Goal: Task Accomplishment & Management: Use online tool/utility

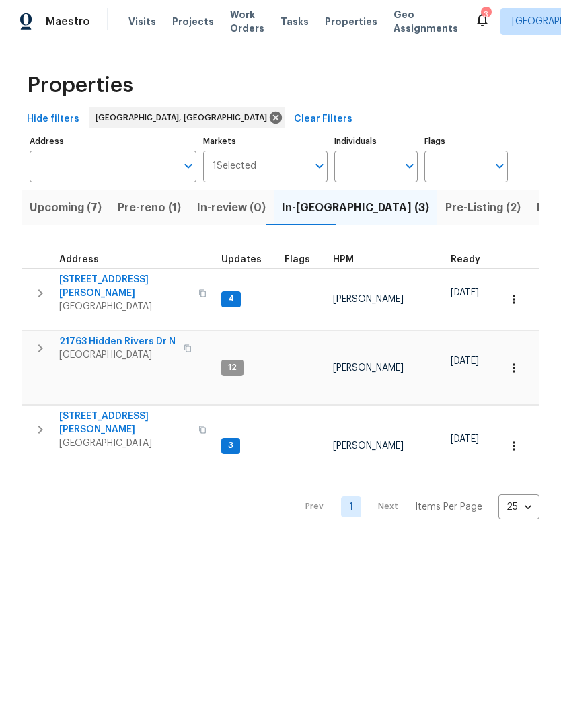
click at [156, 210] on span "Pre-reno (1)" at bounding box center [149, 207] width 63 height 19
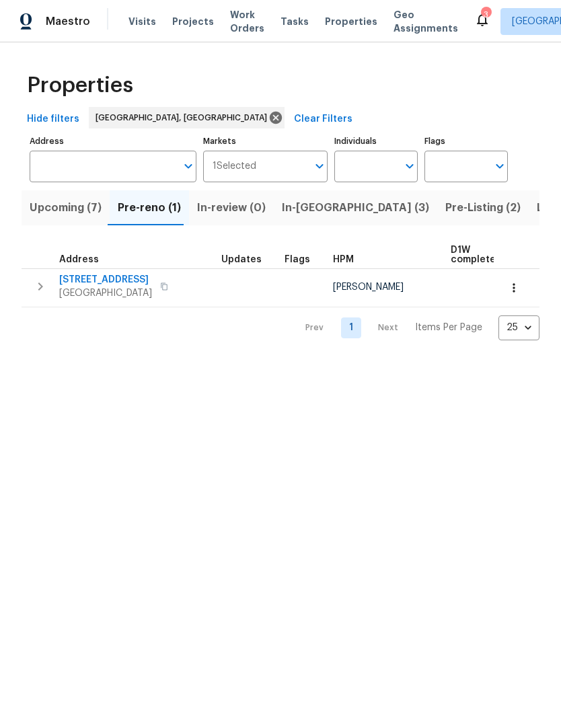
click at [66, 201] on span "Upcoming (7)" at bounding box center [66, 207] width 72 height 19
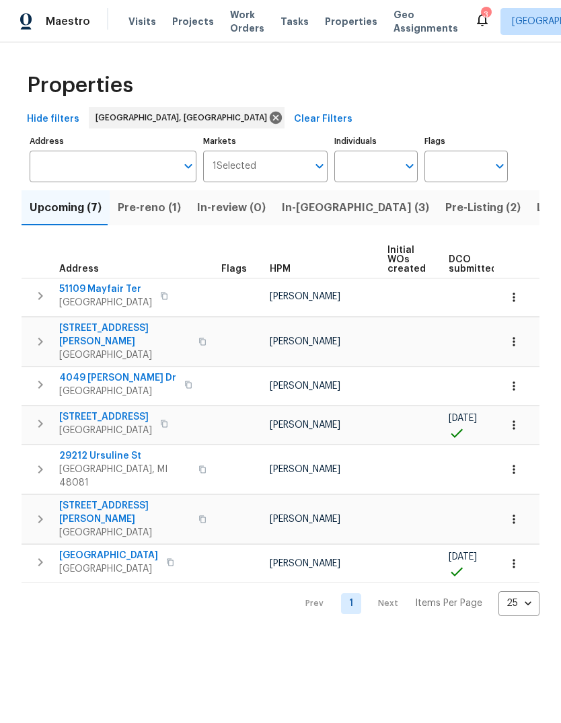
click at [97, 424] on span "Waterford, MI 48329" at bounding box center [105, 430] width 93 height 13
click at [113, 424] on span "Waterford, MI 48329" at bounding box center [105, 430] width 93 height 13
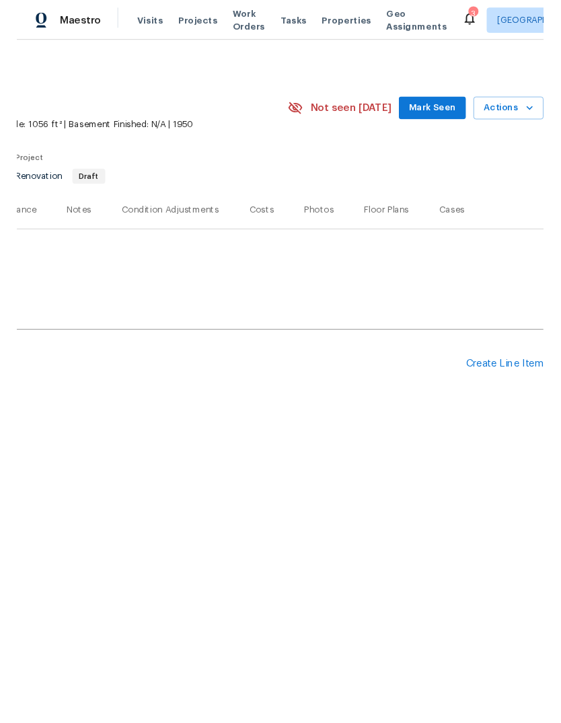
scroll to position [0, 199]
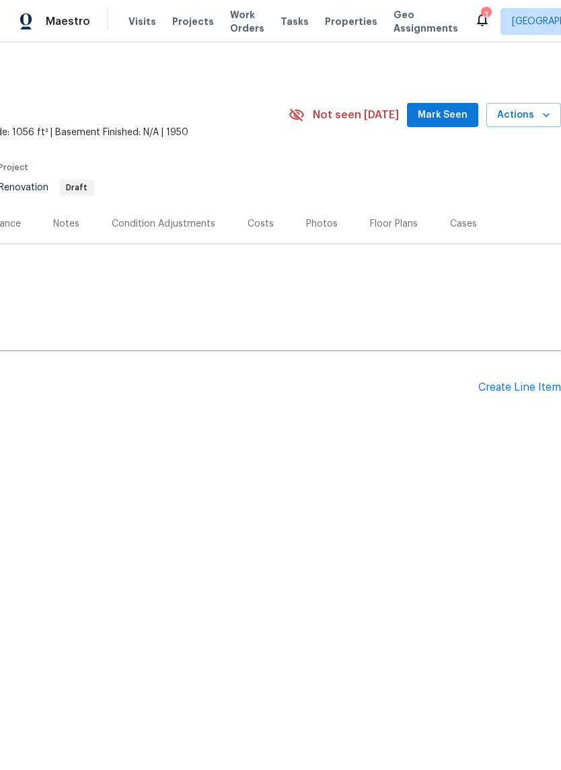
click at [502, 387] on div "Create Line Item" at bounding box center [519, 387] width 83 height 13
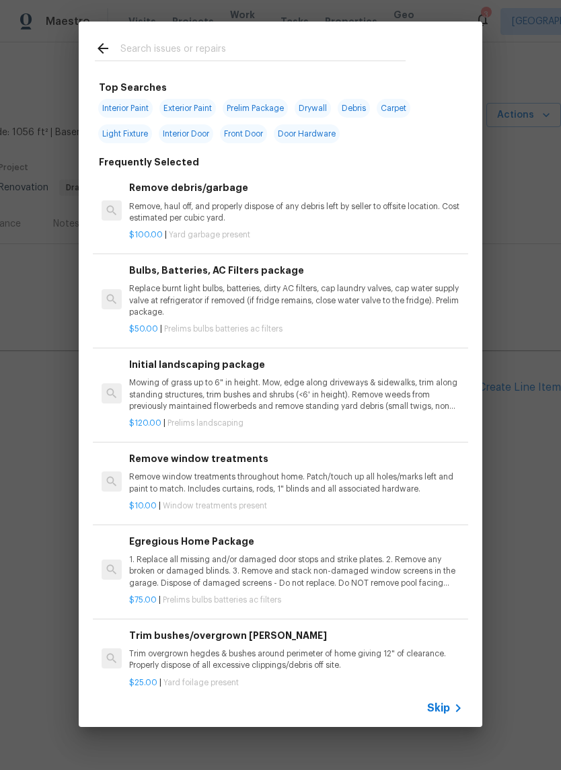
click at [334, 34] on div at bounding box center [250, 48] width 343 height 53
click at [182, 54] on input "text" at bounding box center [262, 50] width 285 height 20
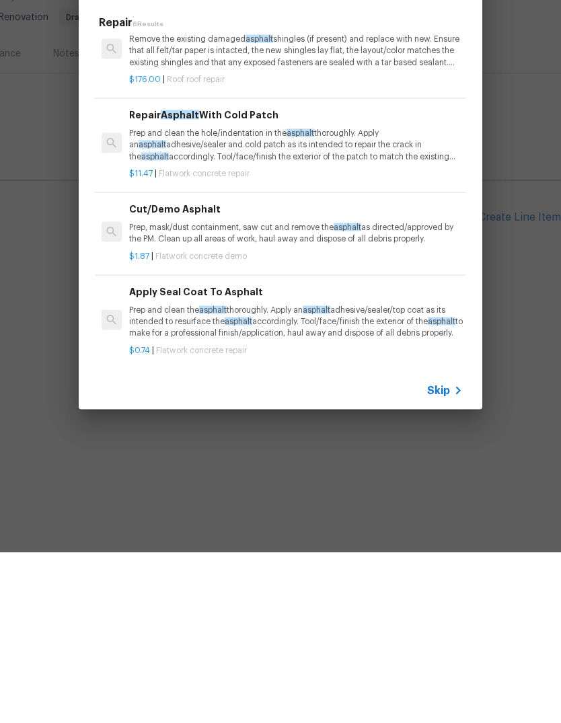
scroll to position [215, 0]
type input "Asphalt"
click at [525, 131] on div "Asphalt Repair 6 Results Install Asphalt Overlay Prep and clean the asphalt tho…" at bounding box center [280, 350] width 561 height 701
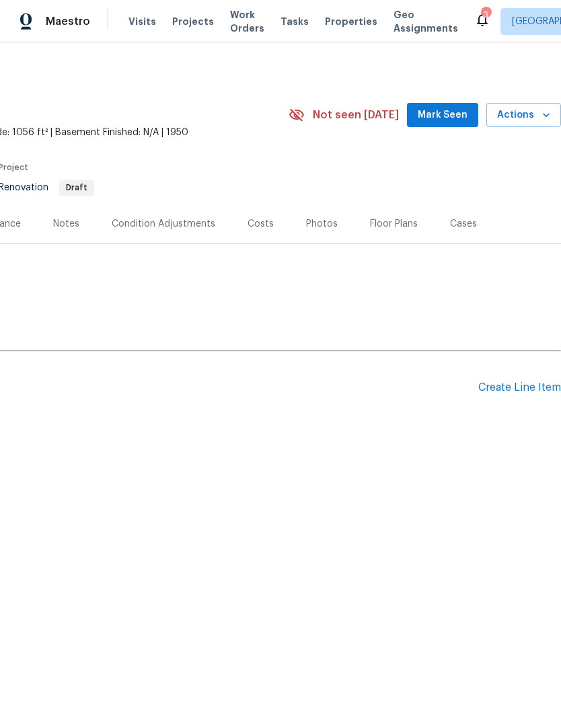
click at [479, 387] on div "Create Line Item" at bounding box center [519, 387] width 83 height 13
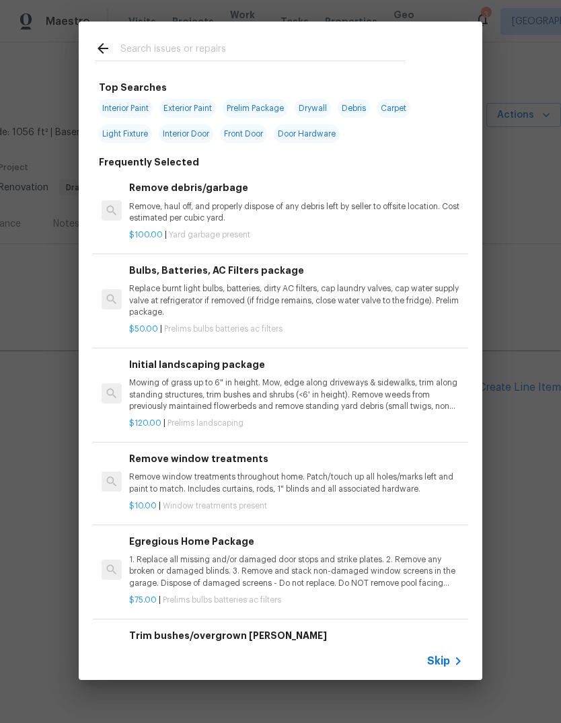
click at [321, 41] on input "text" at bounding box center [262, 50] width 285 height 20
type input "Concre"
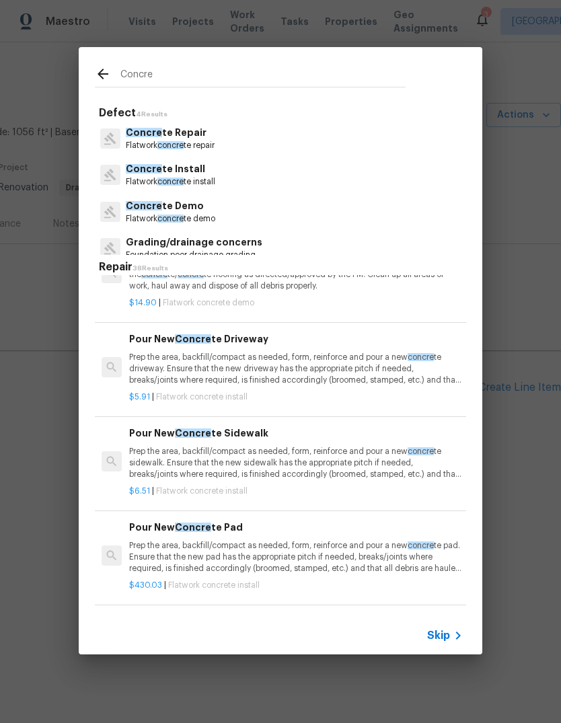
scroll to position [146, 0]
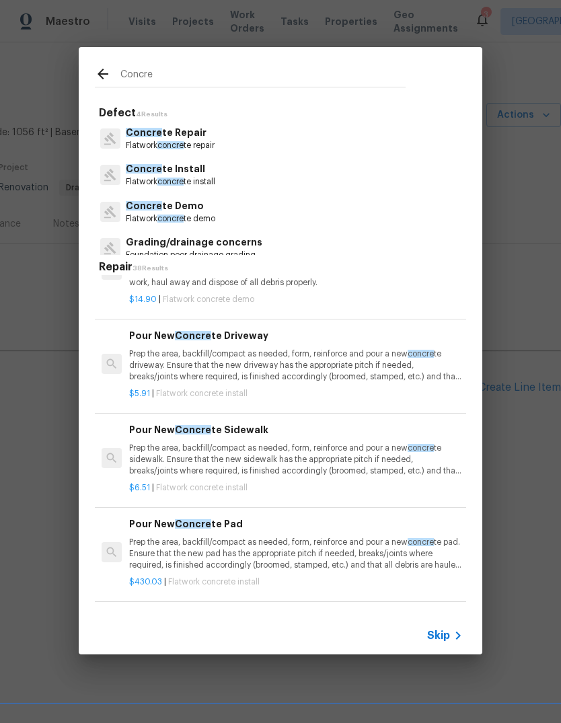
click at [341, 371] on p "Prep the area, backfill/compact as needed, form, reinforce and pour a new concr…" at bounding box center [296, 365] width 334 height 34
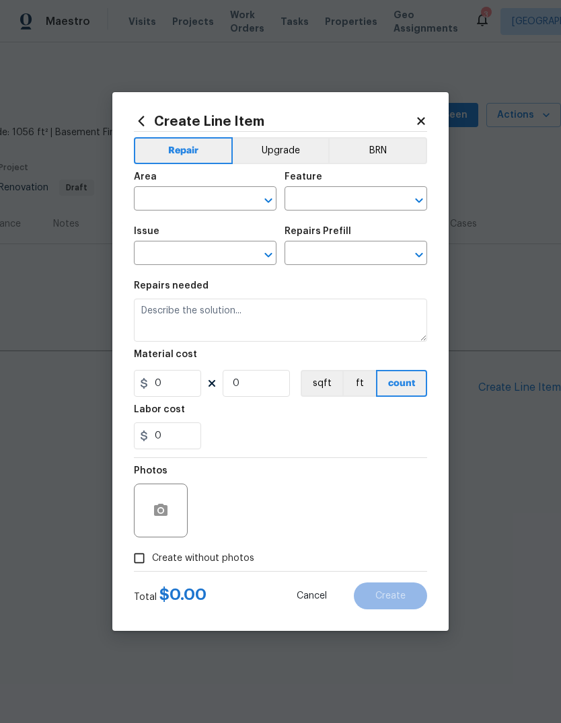
type input "Flatwork"
type input "Concrete Install"
type textarea "Prep the area, backfill/compact as needed, form, reinforce and pour a new concr…"
type input "1"
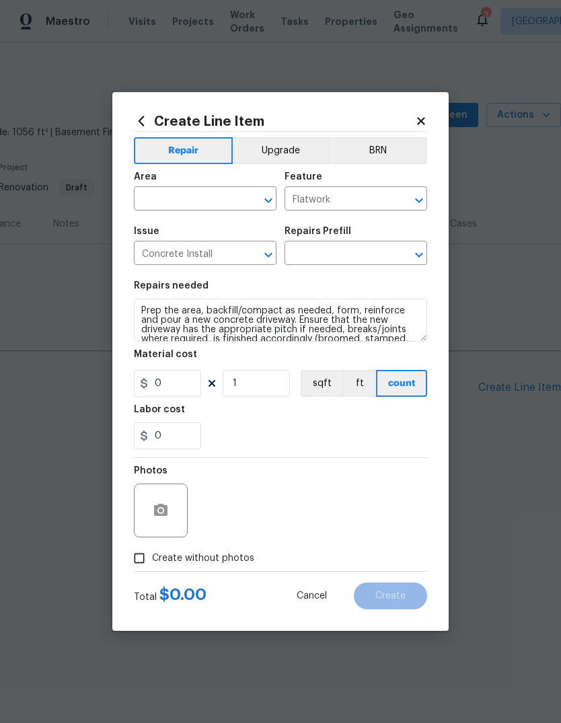
type input "Pour New Concrete Driveway $5.91"
type input "5.91"
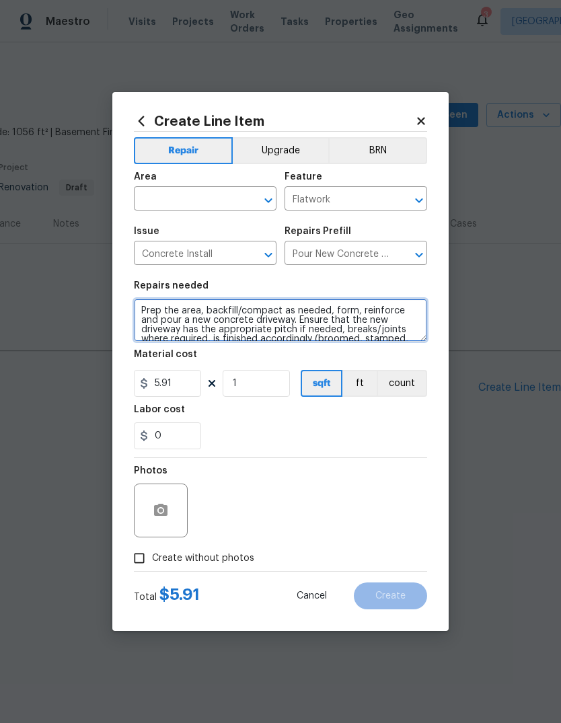
click at [280, 332] on textarea "Prep the area, backfill/compact as needed, form, reinforce and pour a new concr…" at bounding box center [280, 320] width 293 height 43
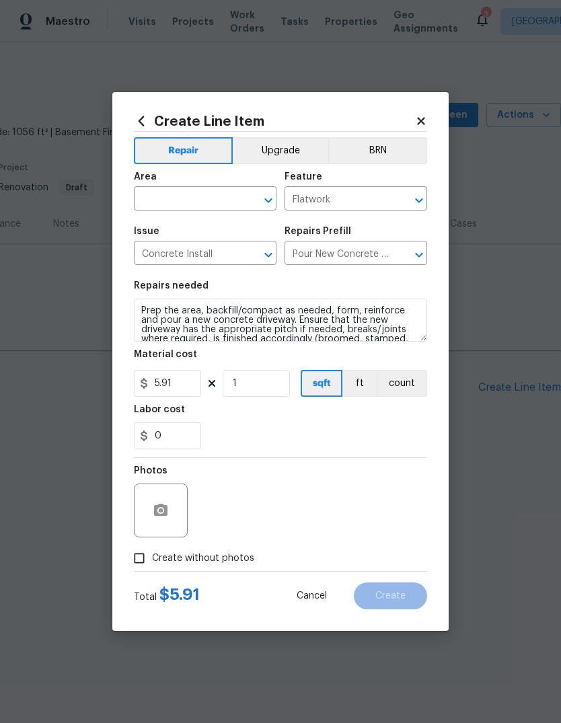
click at [353, 266] on div "Issue Concrete Install ​ Repairs Prefill Pour New Concrete Driveway $5.91 ​" at bounding box center [280, 246] width 293 height 54
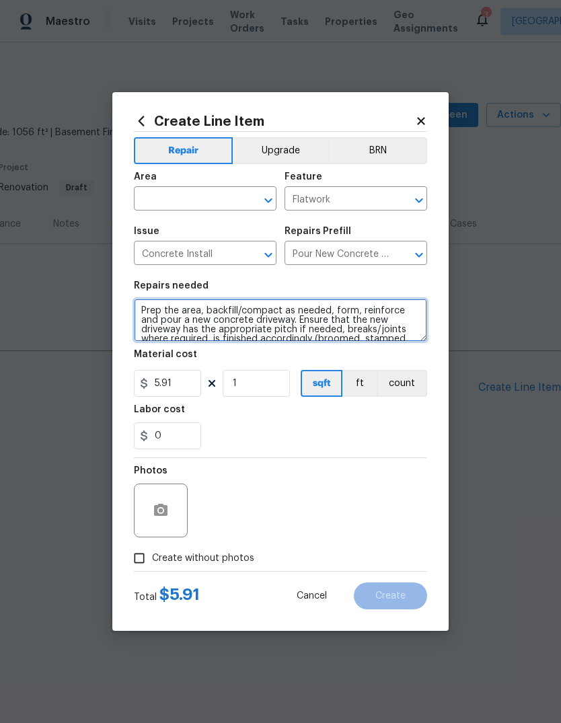
click at [143, 311] on textarea "Prep the area, backfill/compact as needed, form, reinforce and pour a new concr…" at bounding box center [280, 320] width 293 height 43
click at [362, 311] on textarea "Prep the area, backfill/compact as needed, form, reinforce and pour a new concr…" at bounding box center [280, 320] width 293 height 43
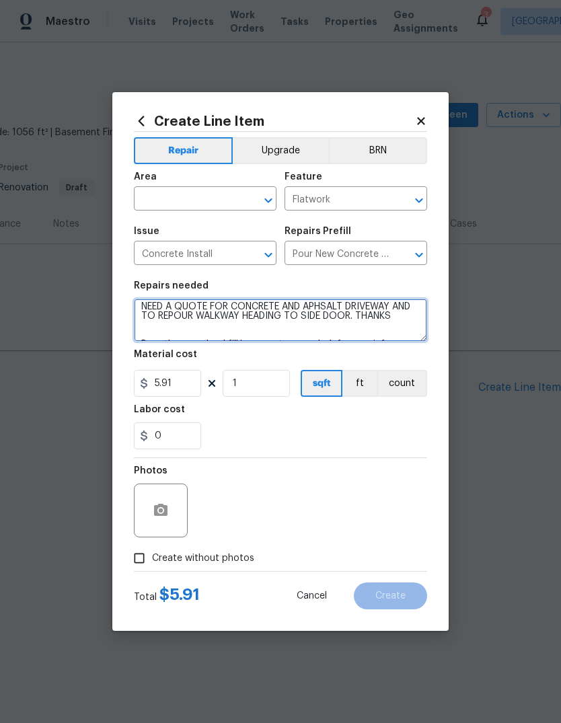
type textarea "NEED A QUOTE FOR CONCRETE AND APHSALT DRIVEWAY AND TO REPOUR WALKWAY HEADING TO…"
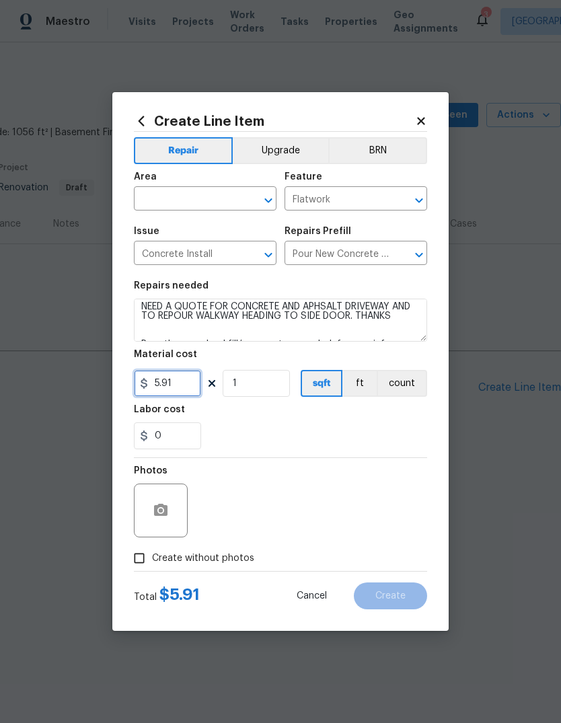
click at [174, 378] on input "5.91" at bounding box center [167, 383] width 67 height 27
click at [173, 378] on input "5.91" at bounding box center [167, 383] width 67 height 27
click at [176, 381] on input "5.91" at bounding box center [167, 383] width 67 height 27
click at [176, 380] on input "5.91" at bounding box center [167, 383] width 67 height 27
type input "75"
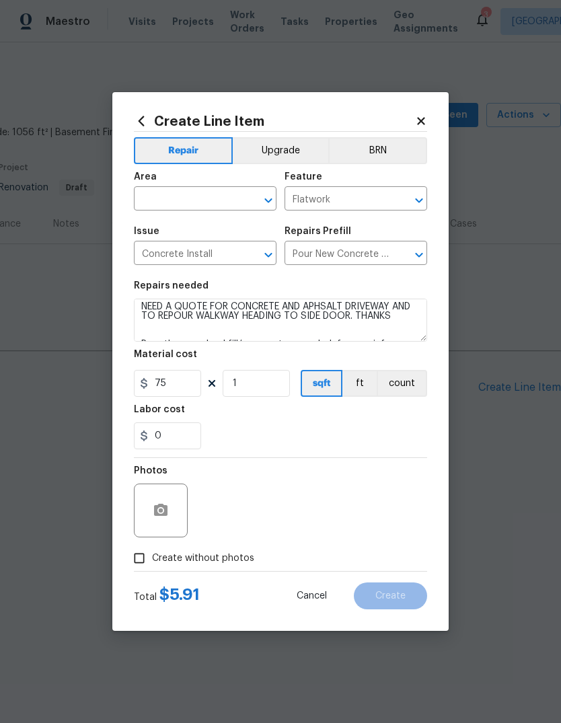
click at [156, 190] on input "text" at bounding box center [186, 200] width 105 height 21
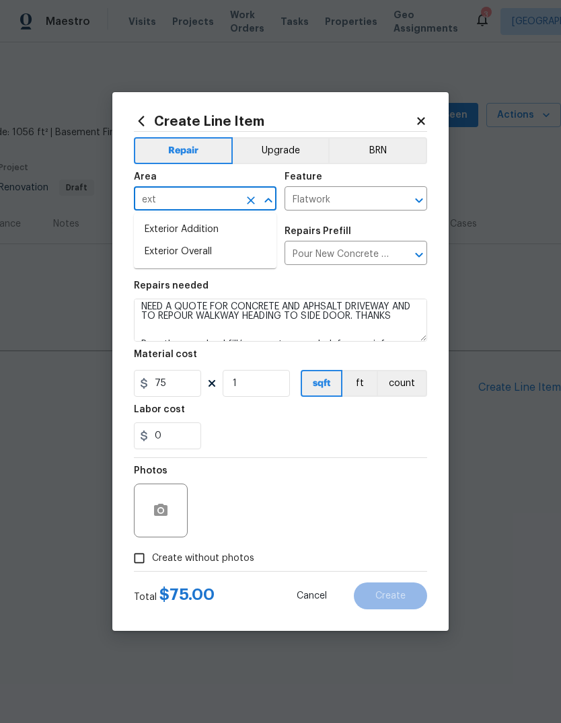
click at [157, 249] on li "Exterior Overall" at bounding box center [205, 252] width 143 height 22
type input "Exterior Overall"
click at [373, 434] on div "0" at bounding box center [280, 435] width 293 height 27
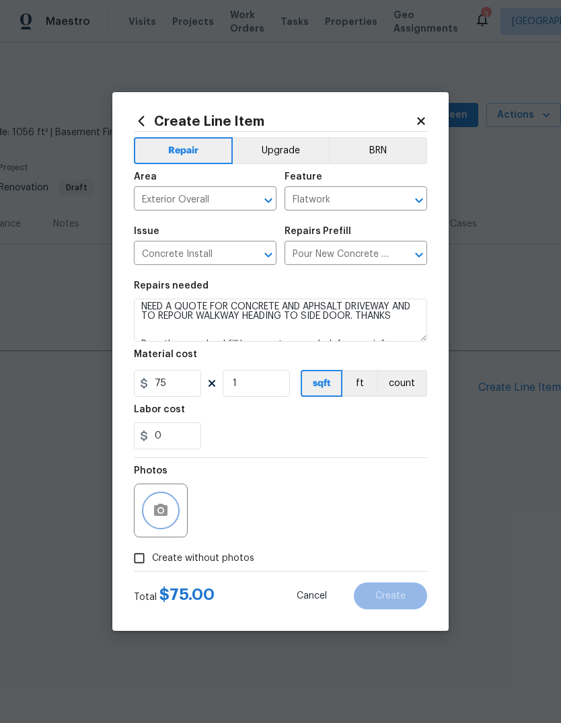
click at [155, 513] on icon "button" at bounding box center [160, 510] width 13 height 12
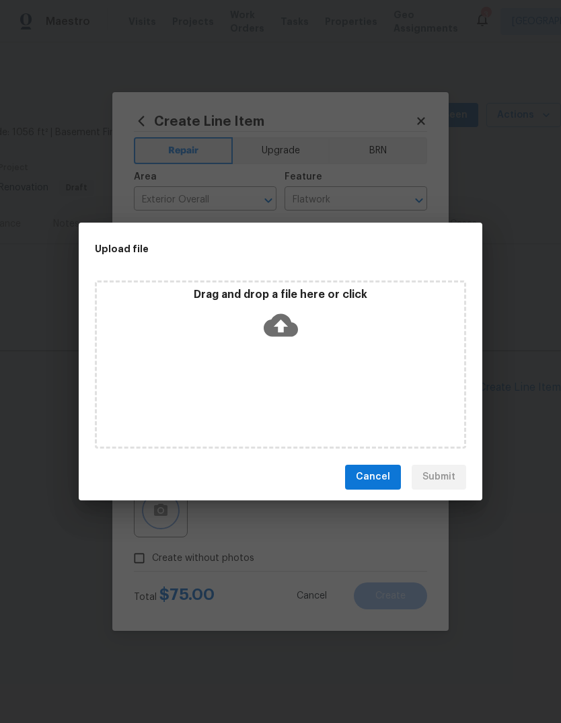
click at [530, 267] on div "Upload file Drag and drop a file here or click Cancel Submit" at bounding box center [280, 361] width 561 height 723
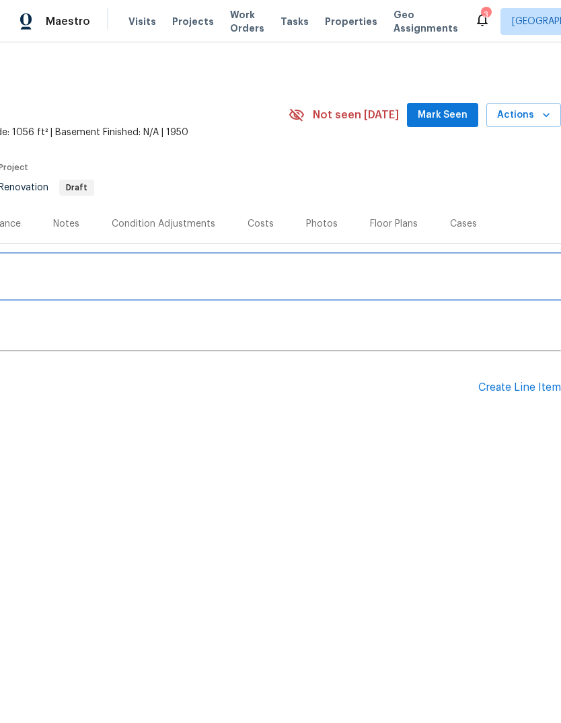
click at [426, 267] on div "RENOVATION [DATE] Draft" at bounding box center [181, 276] width 760 height 43
click at [536, 267] on div "RENOVATION [DATE] Draft" at bounding box center [181, 276] width 760 height 43
click at [429, 267] on div "RENOVATION [DATE] Draft" at bounding box center [181, 276] width 760 height 43
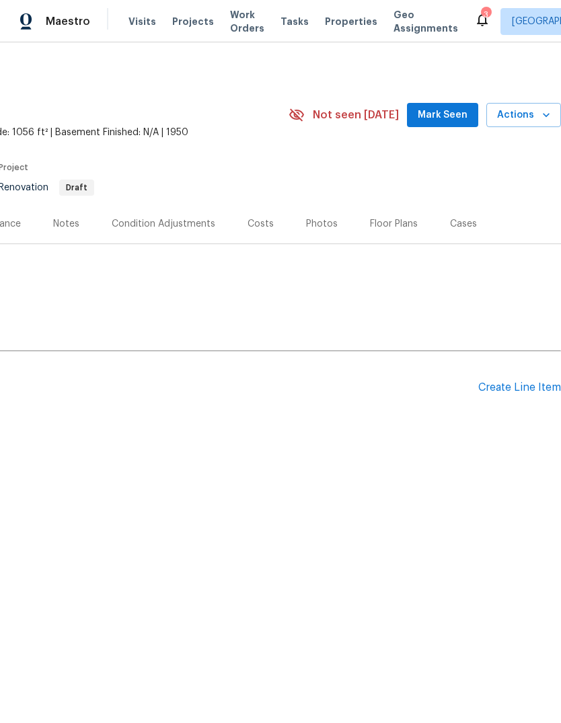
click at [504, 392] on div "Create Line Item" at bounding box center [519, 387] width 83 height 13
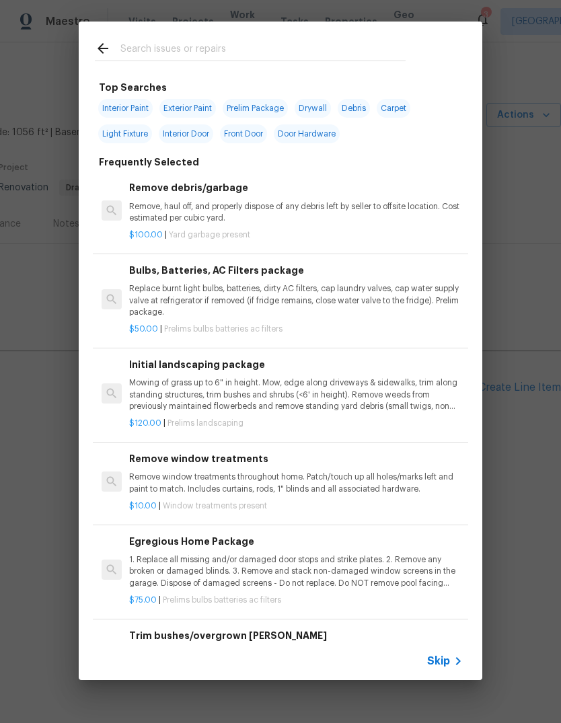
click at [427, 266] on h6 "Bulbs, Batteries, AC Filters package" at bounding box center [296, 270] width 334 height 15
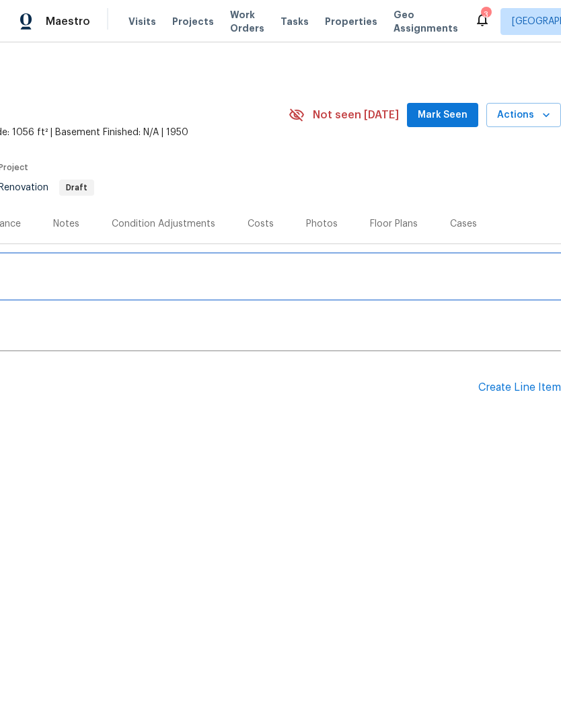
click at [529, 267] on div "RENOVATION [DATE] Draft" at bounding box center [181, 276] width 760 height 43
click at [430, 267] on div "RENOVATION [DATE] Draft" at bounding box center [181, 276] width 760 height 43
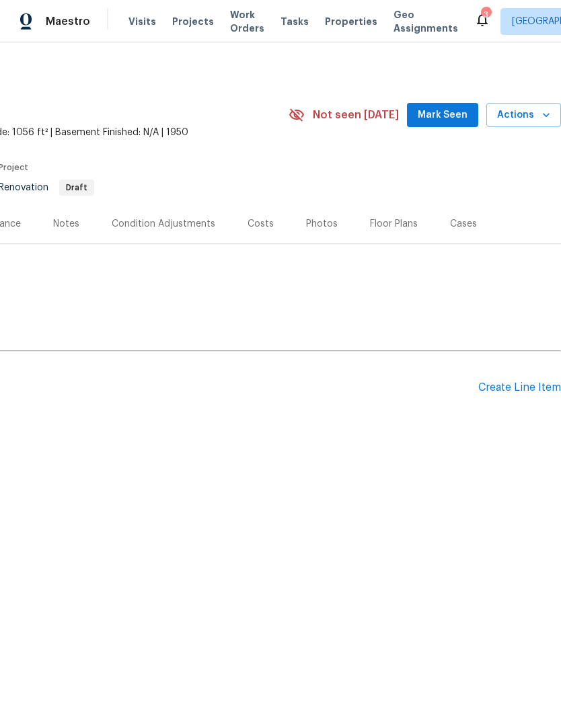
click at [503, 387] on div "Create Line Item" at bounding box center [519, 387] width 83 height 13
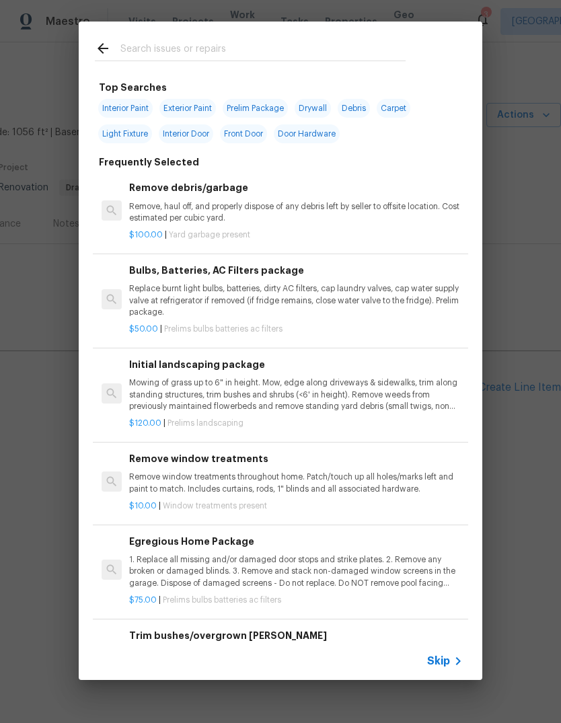
click at [323, 31] on div at bounding box center [250, 48] width 343 height 53
click at [240, 56] on input "text" at bounding box center [262, 50] width 285 height 20
type input "Concrte"
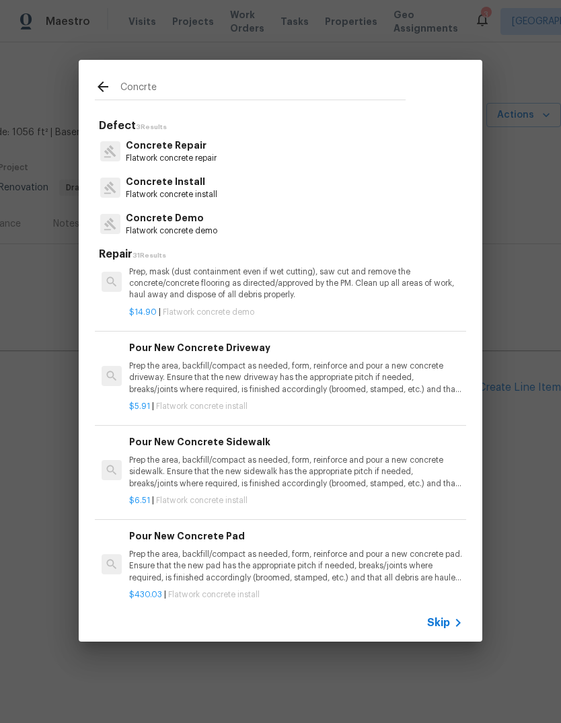
scroll to position [124, 0]
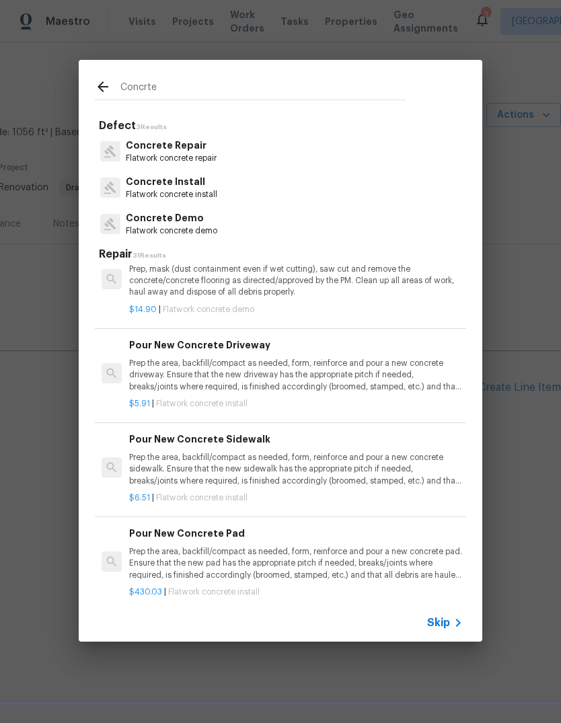
click at [353, 372] on p "Prep the area, backfill/compact as needed, form, reinforce and pour a new concr…" at bounding box center [296, 375] width 334 height 34
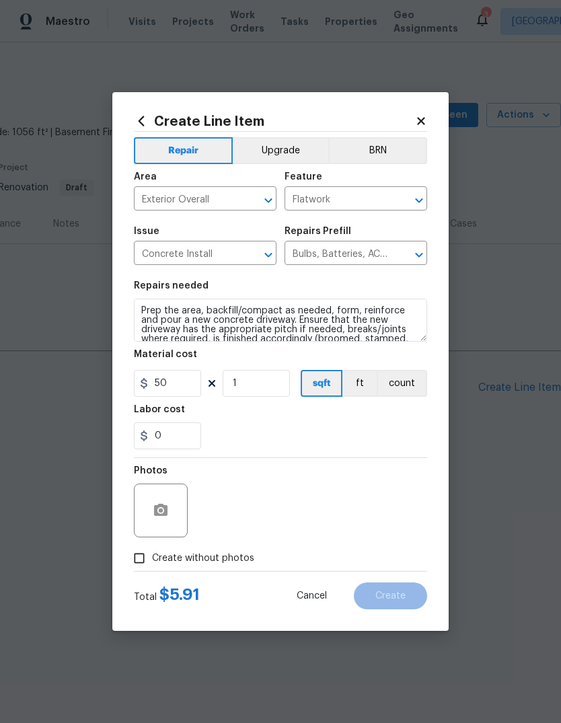
type input "Pour New Concrete Driveway $5.91"
click at [173, 383] on input "5.91" at bounding box center [167, 383] width 67 height 27
click at [172, 383] on input "5.91" at bounding box center [167, 383] width 67 height 27
click at [169, 383] on input "5.91" at bounding box center [167, 383] width 67 height 27
click at [168, 383] on input "5.91" at bounding box center [167, 383] width 67 height 27
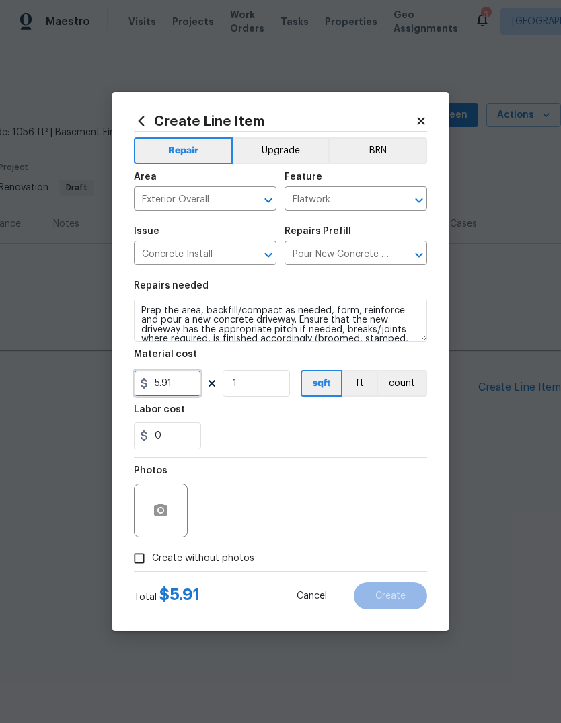
click at [165, 379] on input "5.91" at bounding box center [167, 383] width 67 height 27
type input "75"
click at [371, 412] on div "Labor cost" at bounding box center [280, 413] width 293 height 17
click at [142, 560] on input "Create without photos" at bounding box center [139, 558] width 26 height 26
click at [140, 555] on input "Create without photos" at bounding box center [139, 558] width 26 height 26
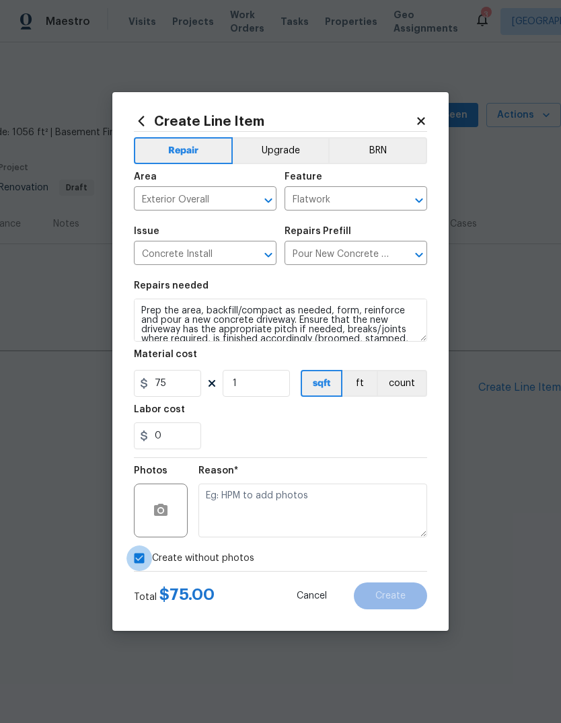
checkbox input "false"
click at [151, 510] on button "button" at bounding box center [161, 510] width 32 height 32
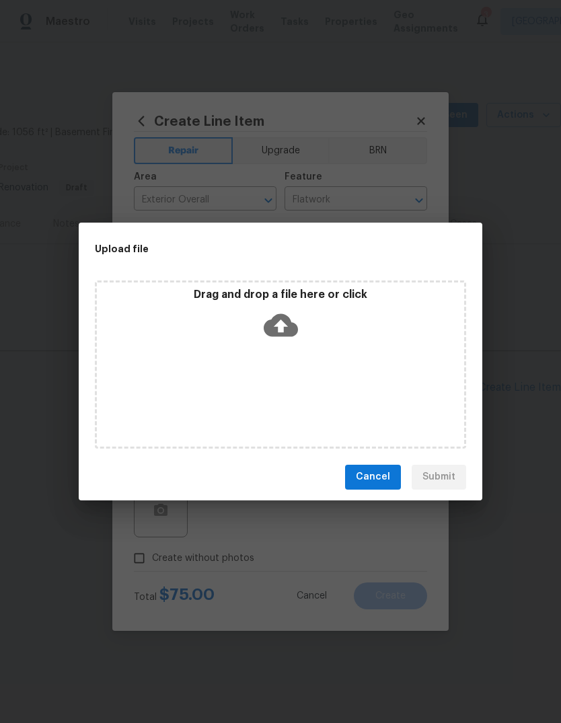
click at [432, 267] on div "Upload file Drag and drop a file here or click Cancel Submit" at bounding box center [280, 362] width 403 height 278
click at [412, 266] on div "Upload file" at bounding box center [250, 249] width 343 height 52
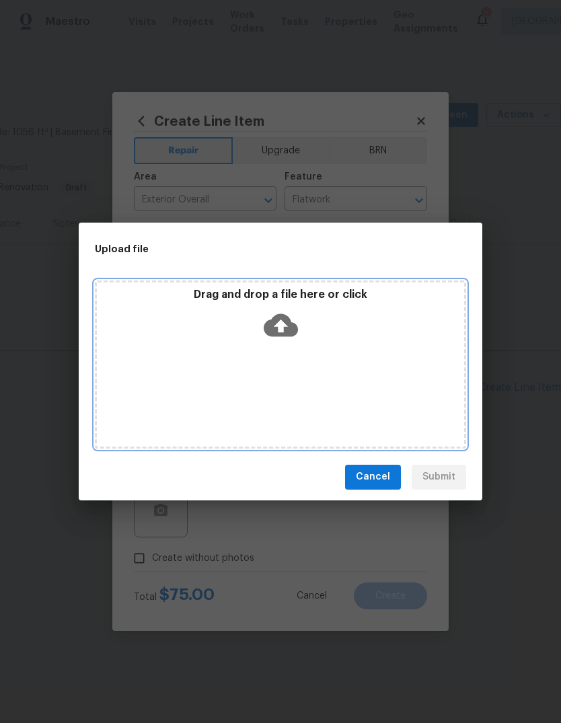
click at [330, 299] on p "Drag and drop a file here or click" at bounding box center [280, 295] width 367 height 14
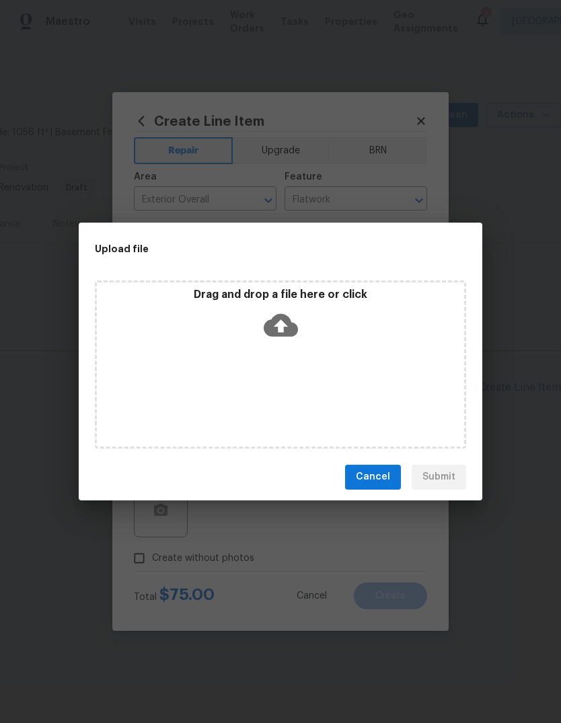
click at [336, 267] on div "Upload file" at bounding box center [250, 249] width 343 height 52
click at [402, 267] on div "Upload file" at bounding box center [250, 249] width 343 height 52
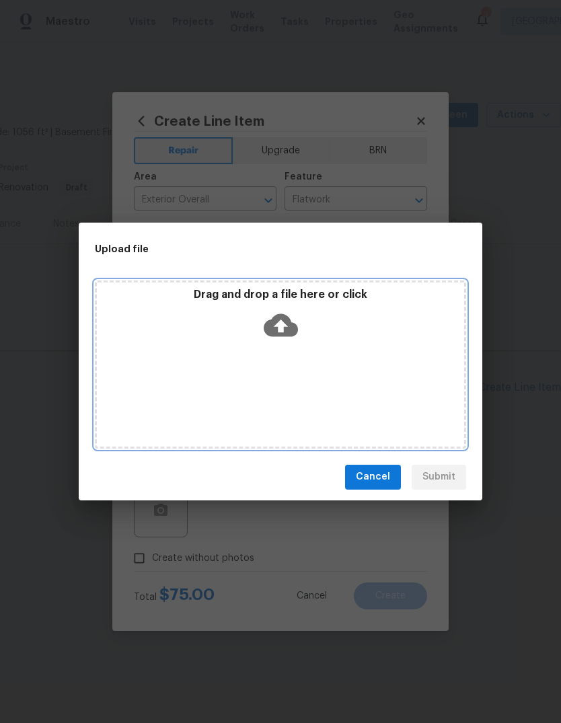
click at [278, 325] on icon at bounding box center [281, 325] width 34 height 34
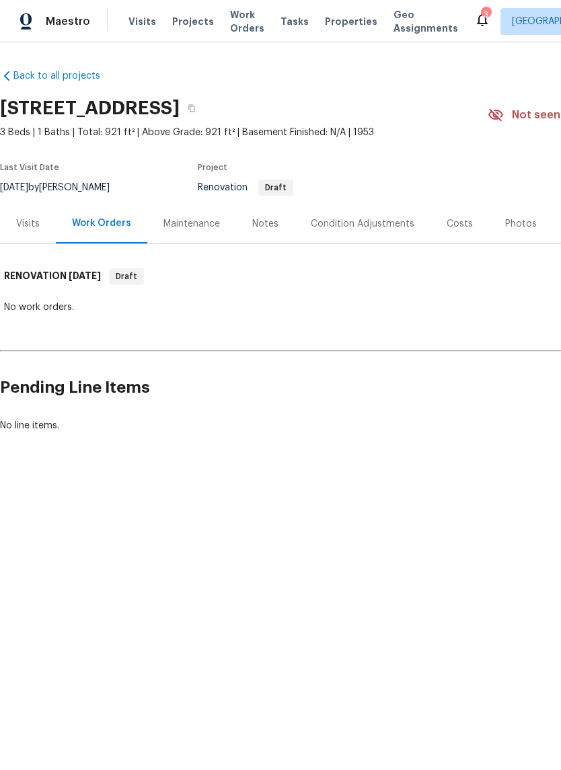
click at [257, 222] on div "Notes" at bounding box center [265, 223] width 26 height 13
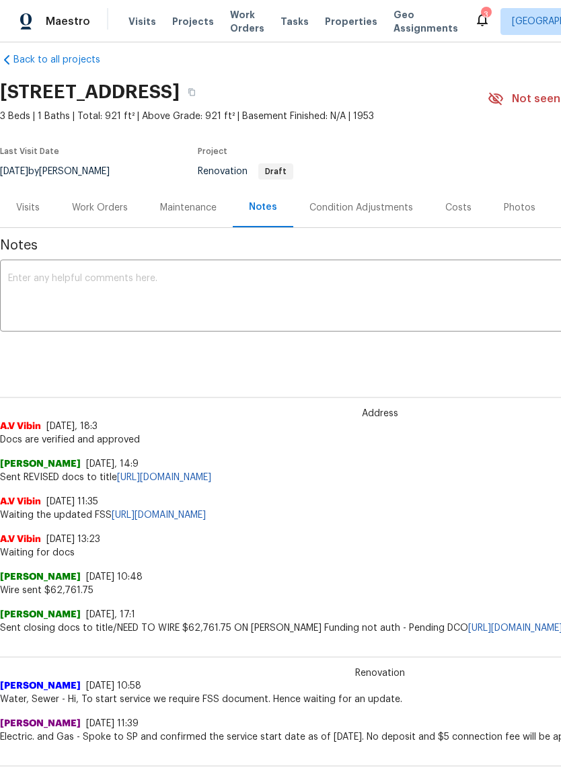
scroll to position [18, 0]
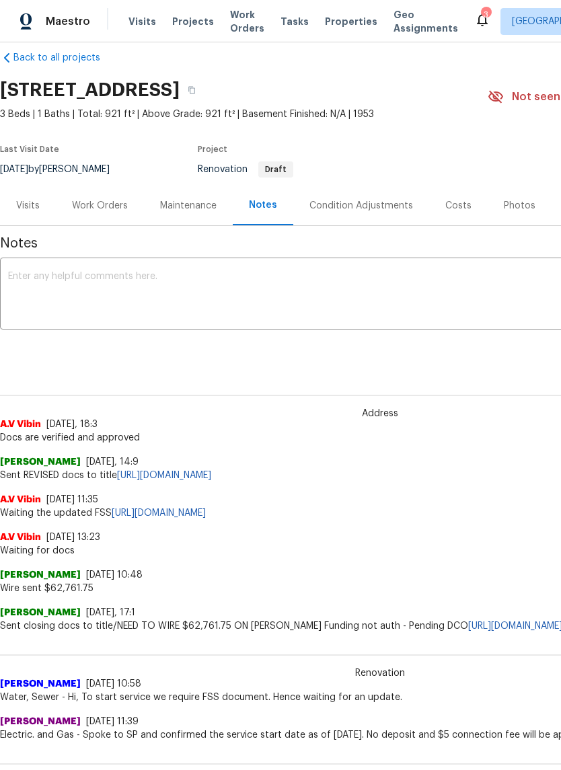
click at [37, 201] on div "Visits" at bounding box center [28, 205] width 24 height 13
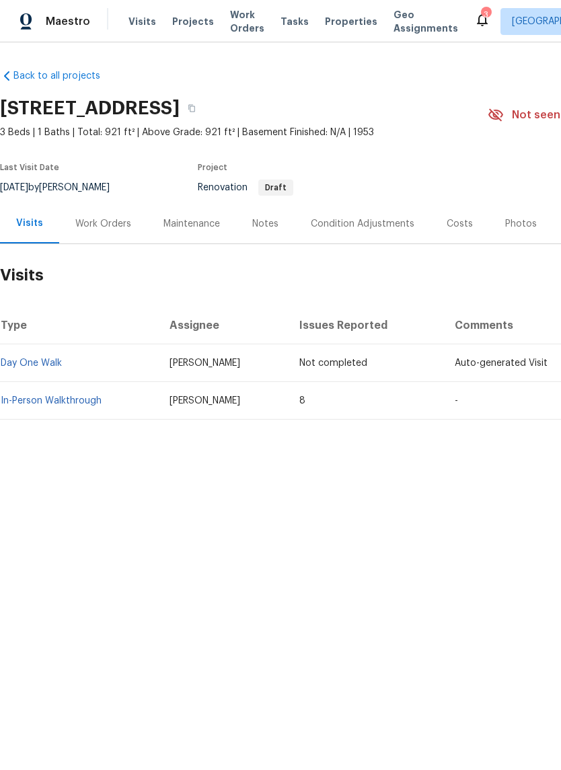
click at [118, 225] on div "Work Orders" at bounding box center [103, 223] width 56 height 13
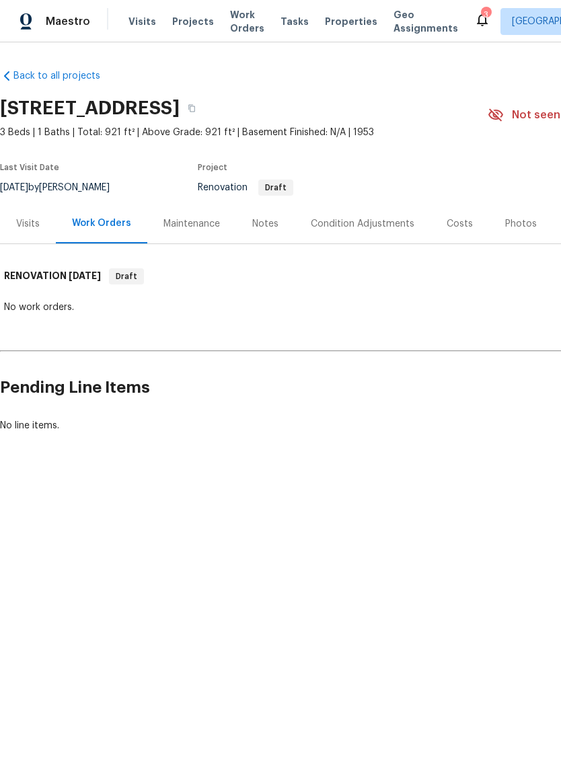
click at [203, 221] on div "Maintenance" at bounding box center [191, 223] width 56 height 13
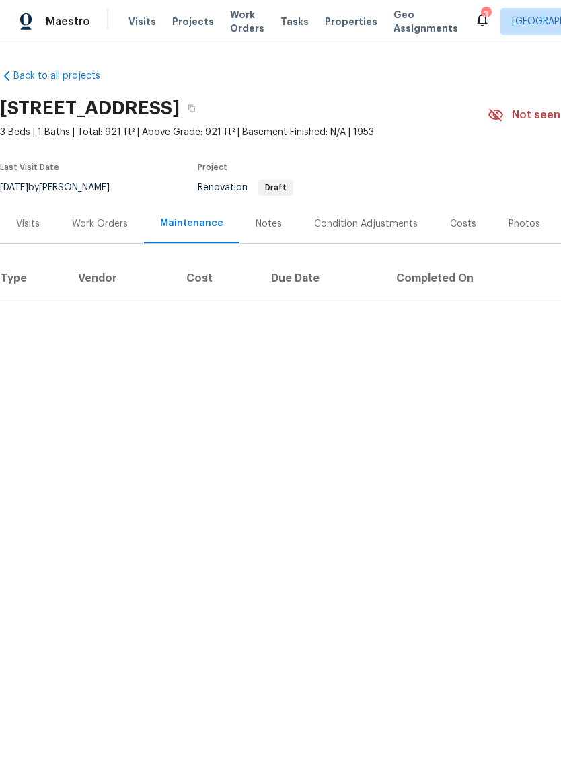
click at [32, 222] on div "Visits" at bounding box center [28, 223] width 24 height 13
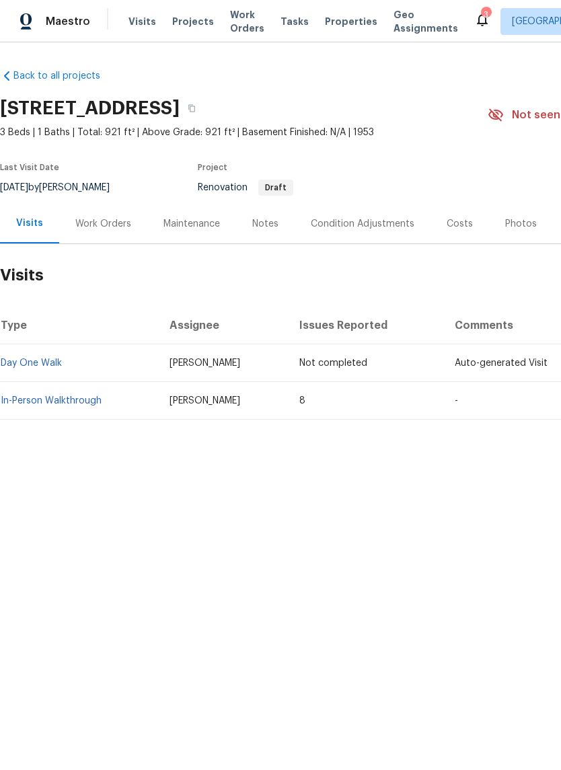
click at [358, 217] on div "Condition Adjustments" at bounding box center [363, 223] width 104 height 13
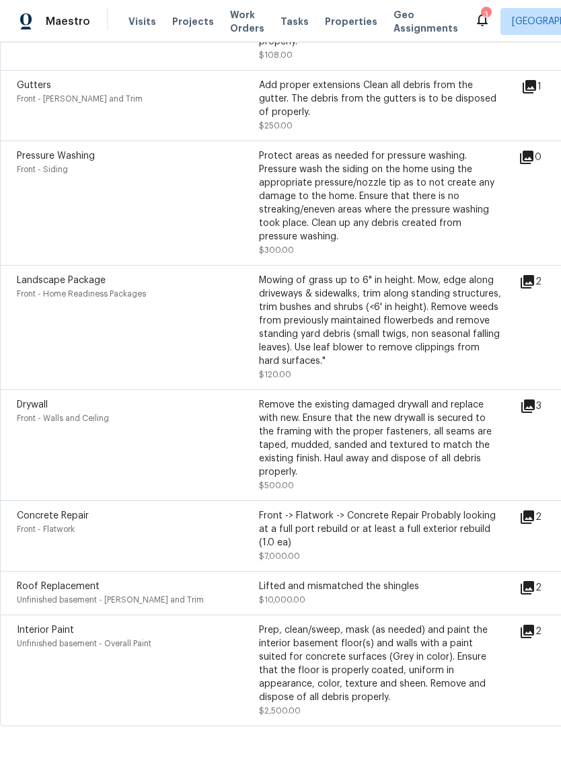
scroll to position [900, 0]
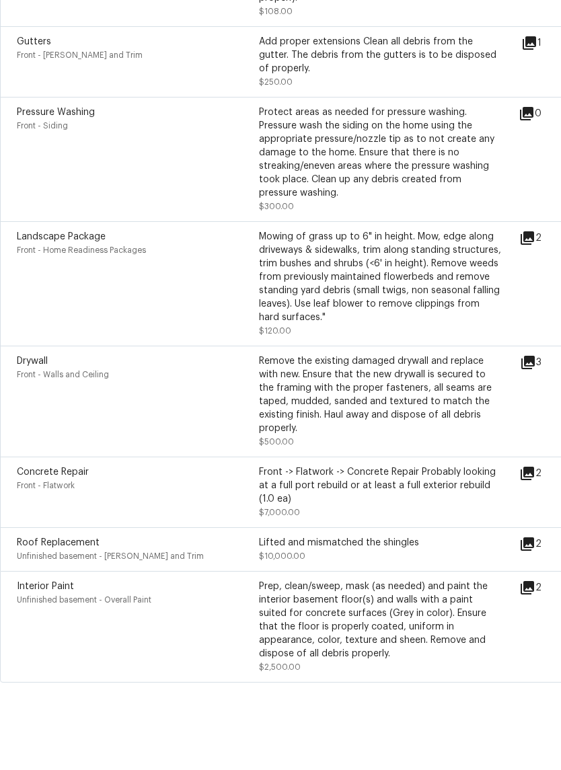
click at [535, 509] on icon at bounding box center [527, 517] width 16 height 16
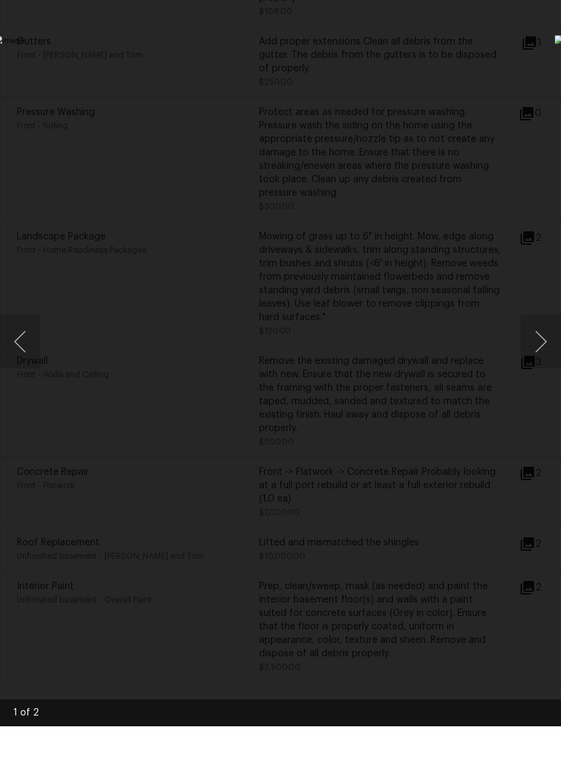
click at [533, 358] on button "Next image" at bounding box center [540, 385] width 40 height 54
click at [543, 358] on button "Next image" at bounding box center [540, 385] width 40 height 54
click at [560, 36] on div "Lightbox" at bounding box center [280, 385] width 561 height 770
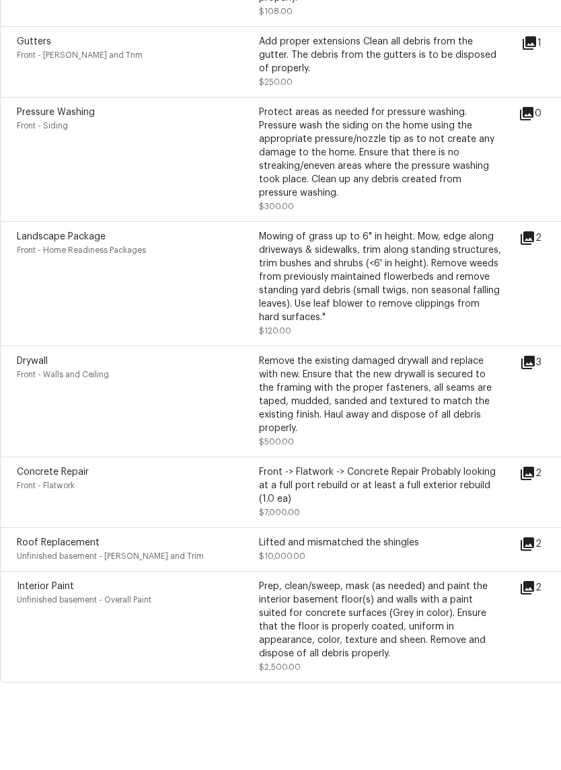
click at [521, 79] on div "Gutters Front - [PERSON_NAME] and Trim Add proper extensions Clean all debris f…" at bounding box center [269, 106] width 504 height 54
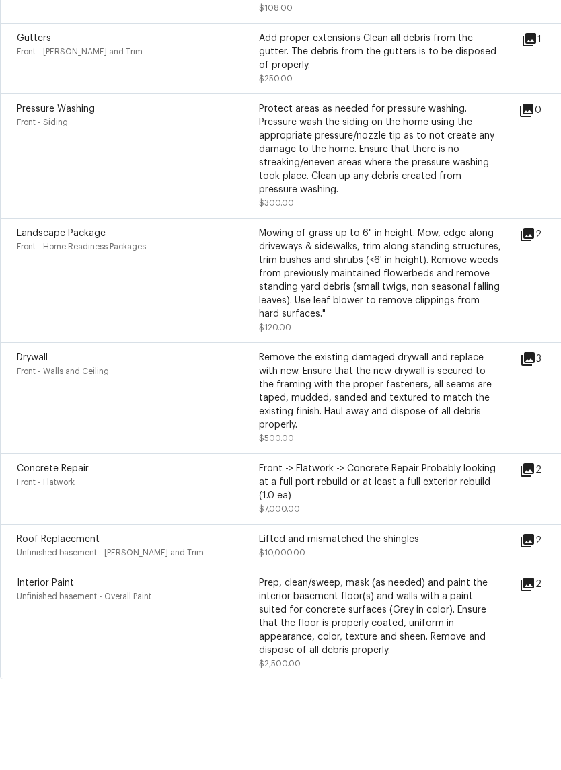
click at [534, 581] on icon at bounding box center [526, 587] width 13 height 13
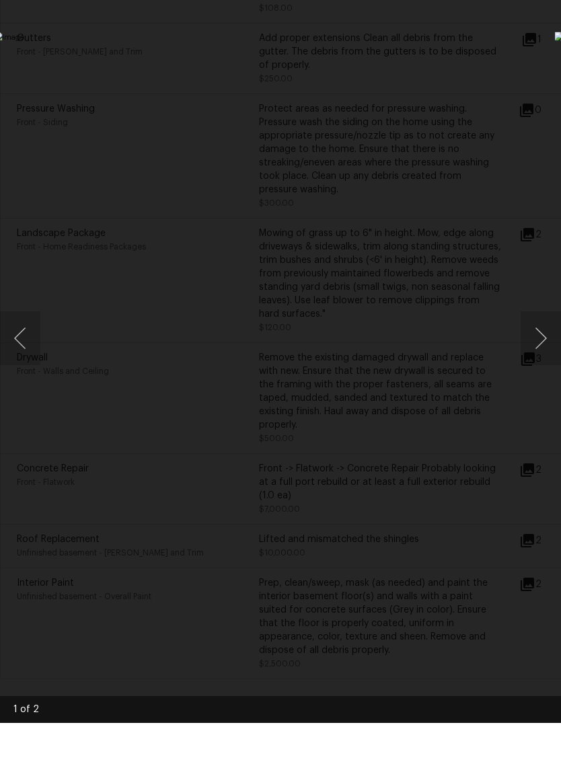
click at [543, 358] on button "Next image" at bounding box center [540, 385] width 40 height 54
click at [517, 89] on div "Lightbox" at bounding box center [280, 385] width 561 height 770
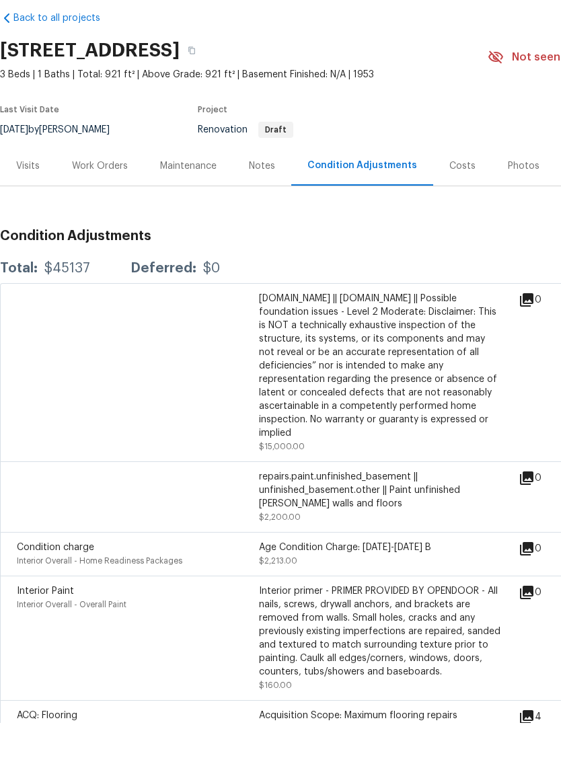
scroll to position [11, 0]
